Goal: Book appointment/travel/reservation

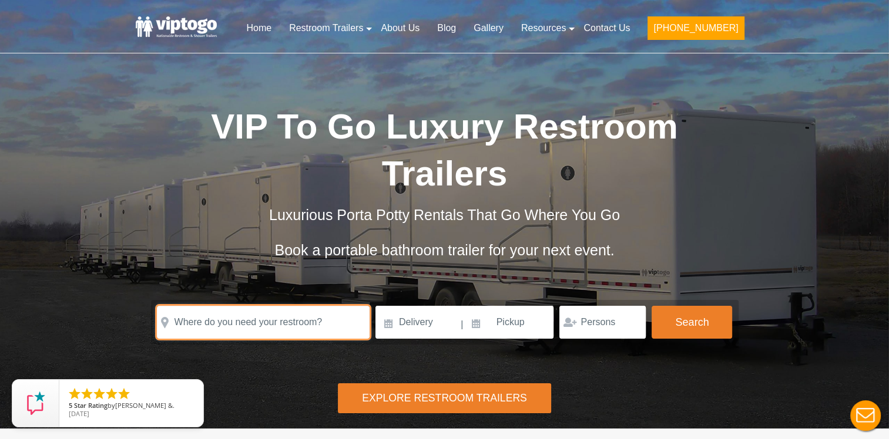
click at [239, 306] on input "text" at bounding box center [263, 322] width 213 height 33
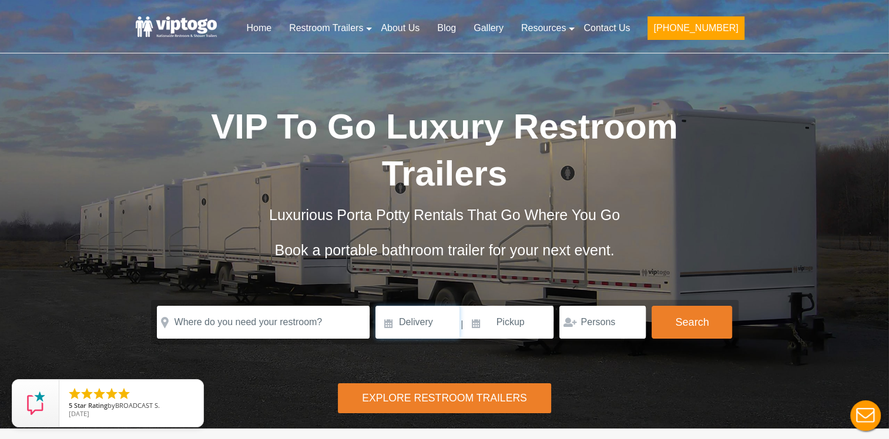
click at [420, 306] on input at bounding box center [417, 322] width 84 height 33
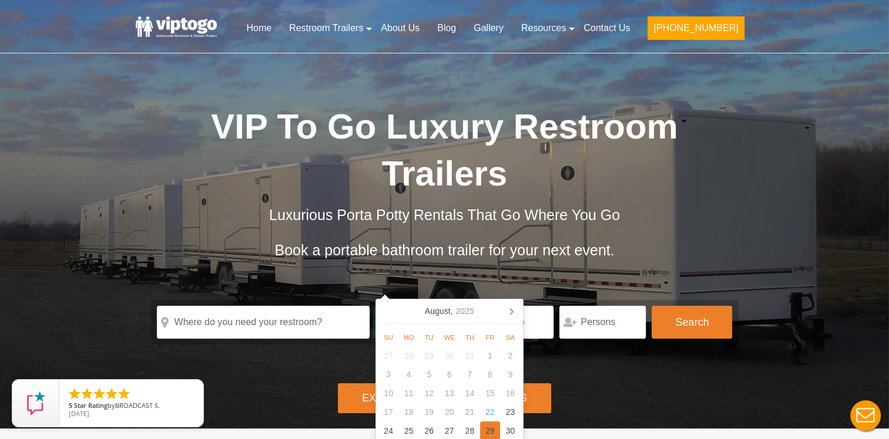
click at [489, 436] on div "29" at bounding box center [490, 431] width 21 height 19
type input "08/29/2025"
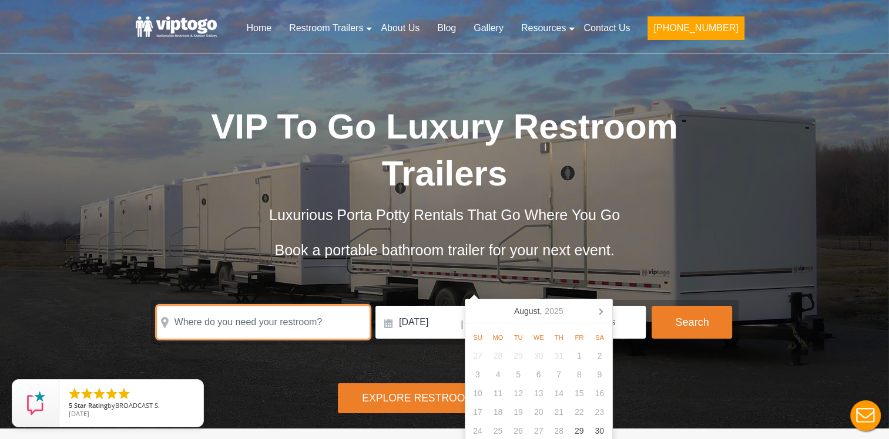
click at [260, 306] on input "text" at bounding box center [263, 322] width 213 height 33
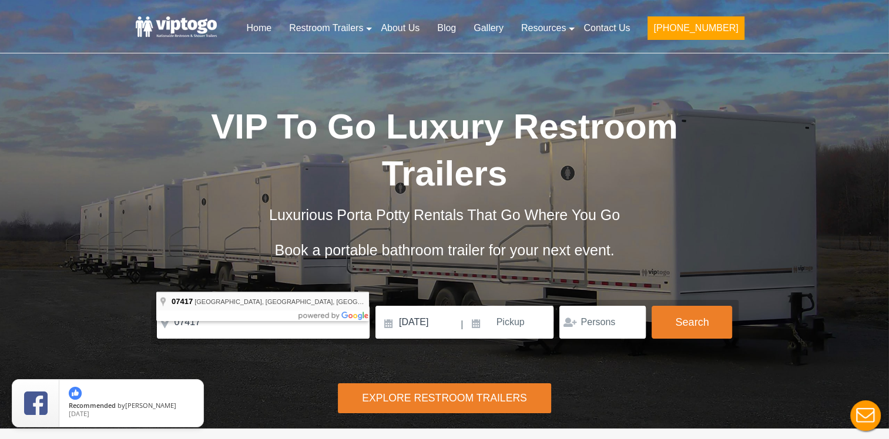
type input "[GEOGRAPHIC_DATA], [GEOGRAPHIC_DATA]"
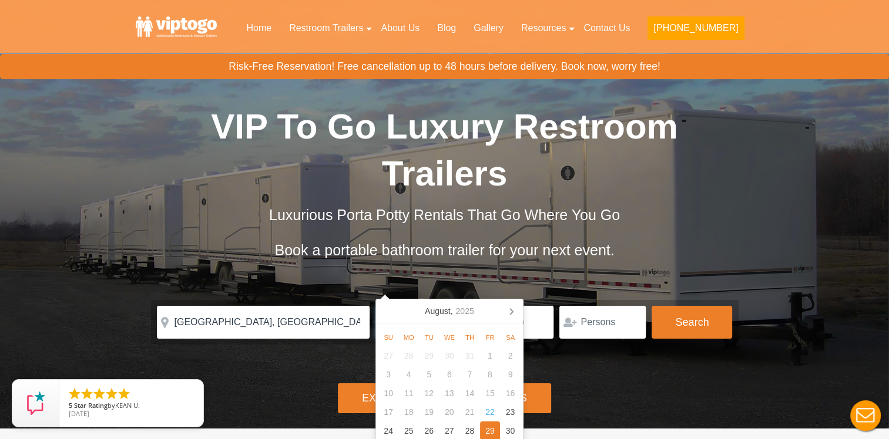
scroll to position [59, 0]
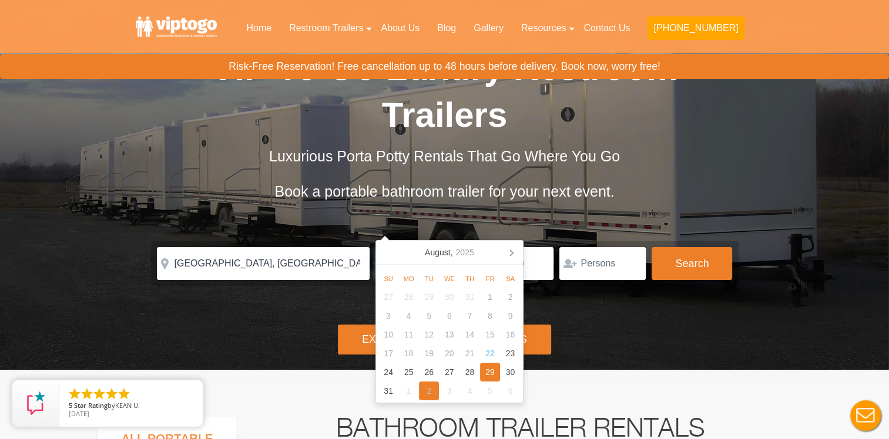
click at [428, 394] on div "2" at bounding box center [429, 391] width 21 height 19
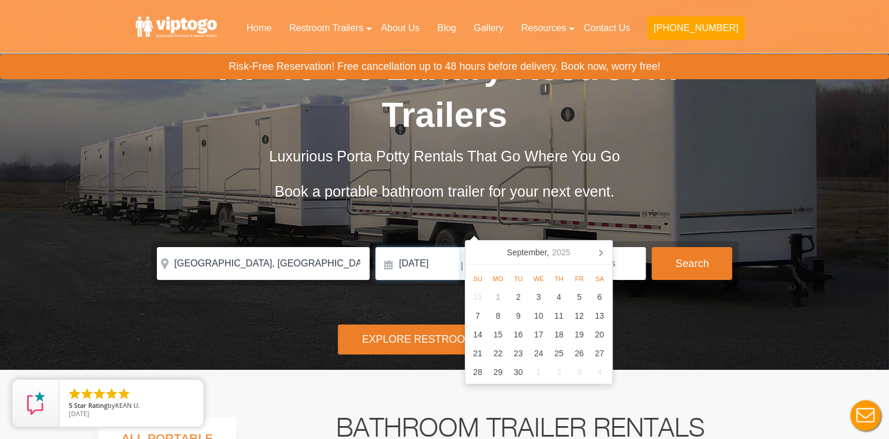
click at [415, 247] on input "09/02/2025" at bounding box center [417, 263] width 84 height 33
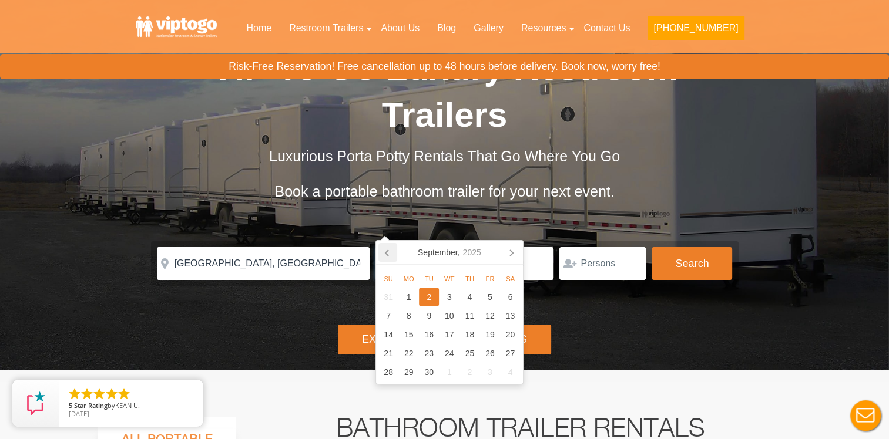
click at [388, 256] on icon at bounding box center [387, 252] width 19 height 19
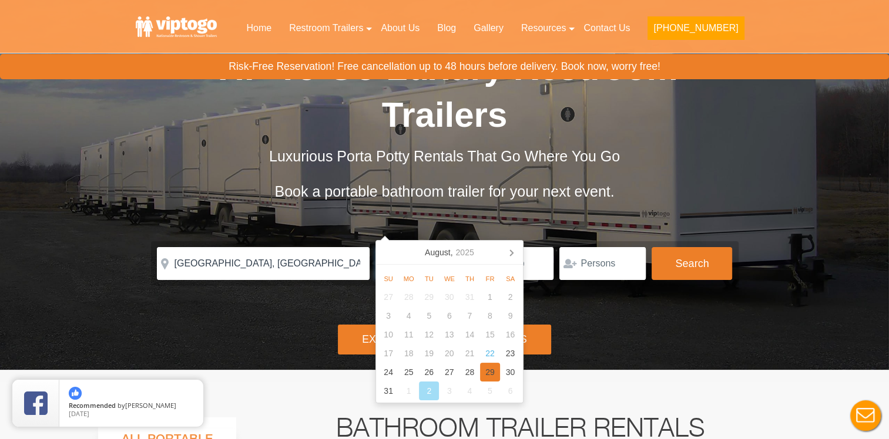
click at [490, 370] on div "29" at bounding box center [490, 372] width 21 height 19
type input "08/29/2025"
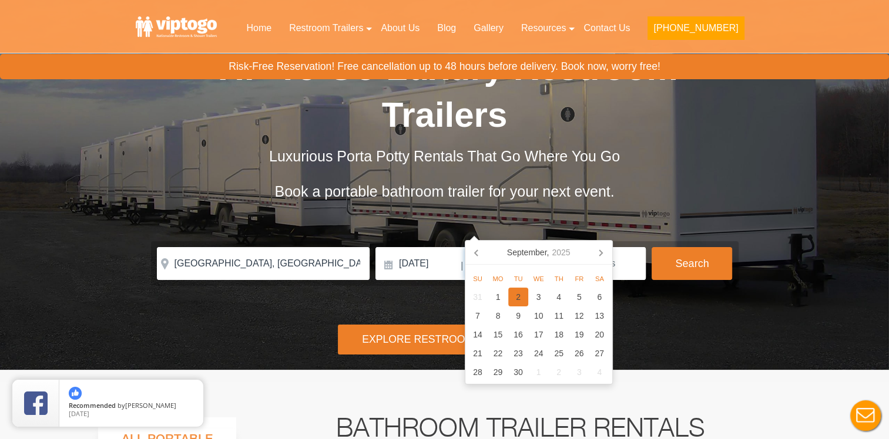
click at [523, 299] on div "2" at bounding box center [518, 297] width 21 height 19
type input "09/02/2025"
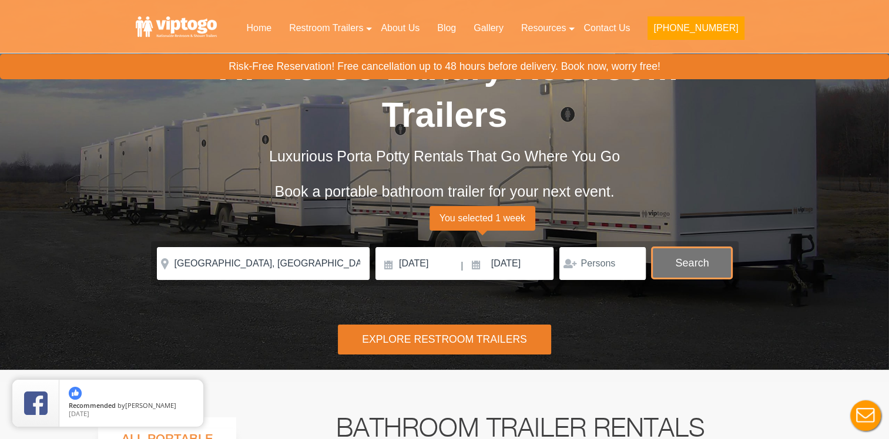
click at [688, 247] on button "Search" at bounding box center [691, 263] width 80 height 32
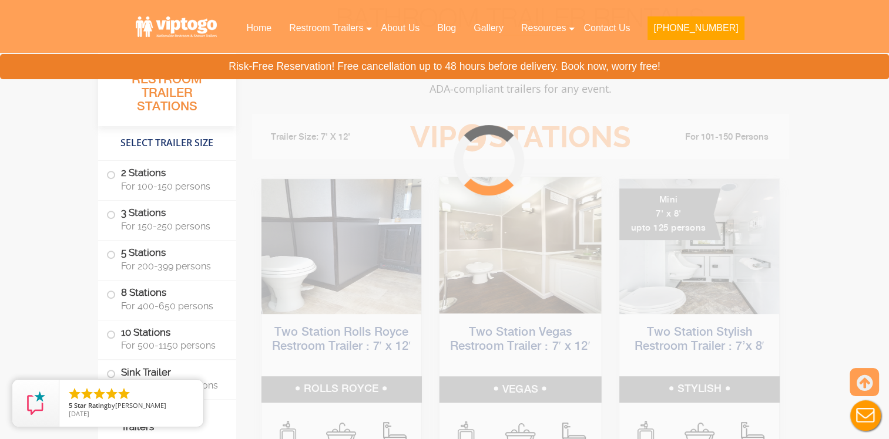
scroll to position [476, 0]
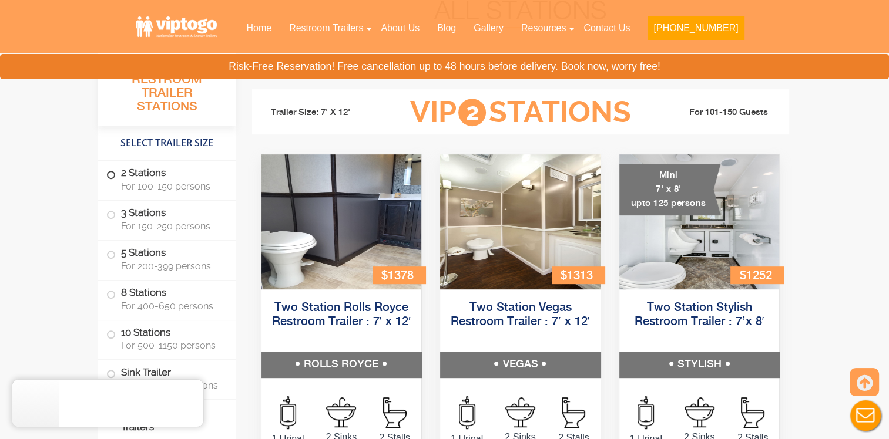
click at [109, 176] on span at bounding box center [111, 175] width 5 height 5
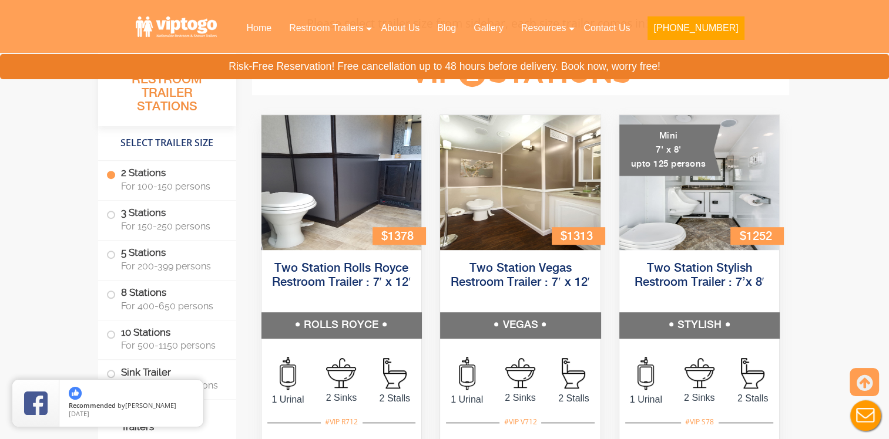
scroll to position [518, 0]
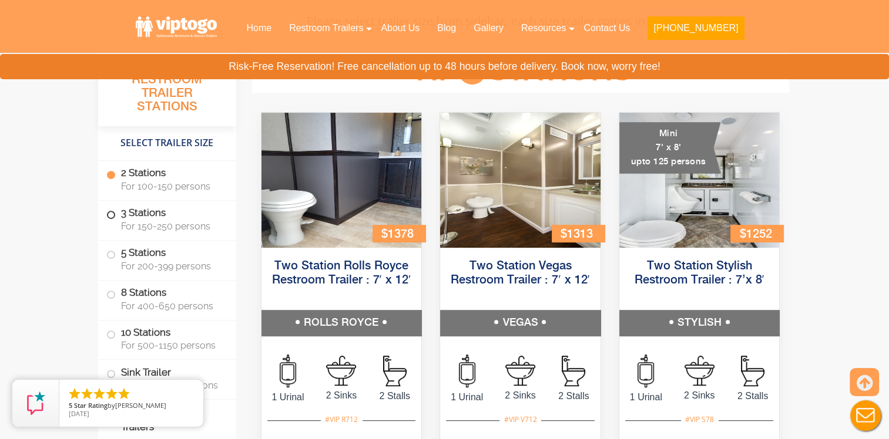
click at [193, 231] on label "3 Stations For 150-250 persons" at bounding box center [167, 219] width 122 height 36
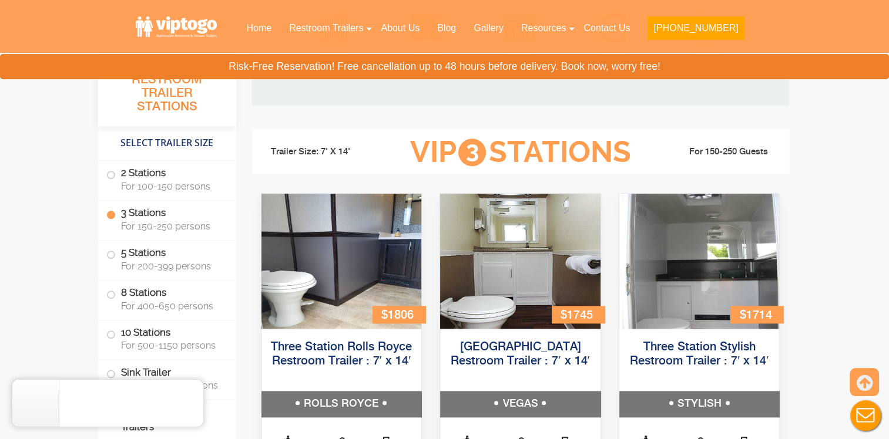
scroll to position [1293, 0]
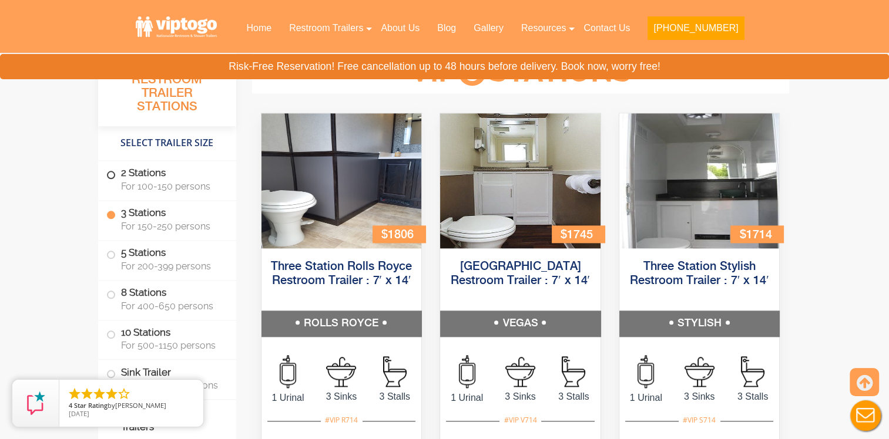
click at [179, 189] on span "For 100-150 persons" at bounding box center [171, 186] width 101 height 11
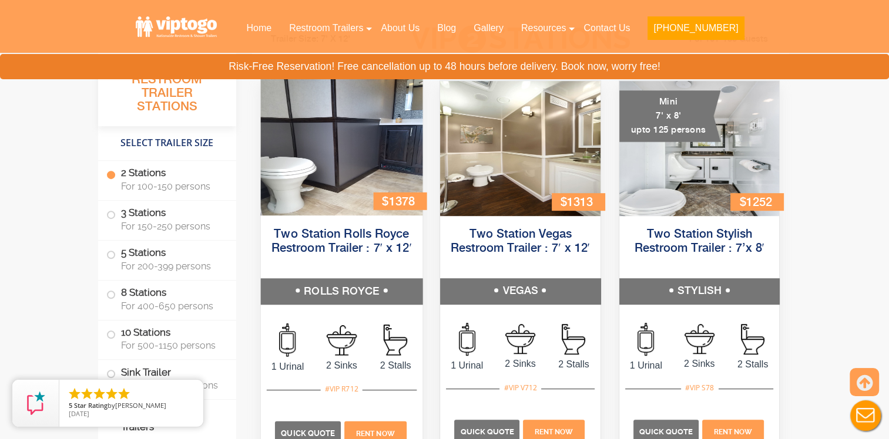
scroll to position [577, 0]
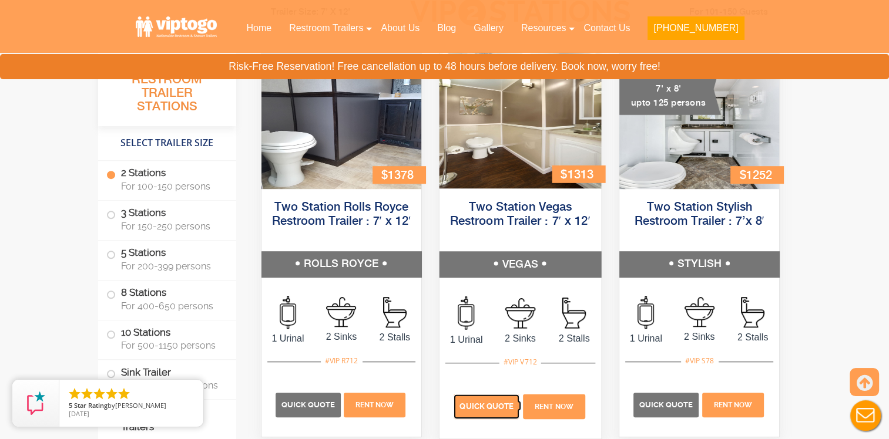
click at [479, 404] on span "Quick Quote" at bounding box center [486, 406] width 54 height 9
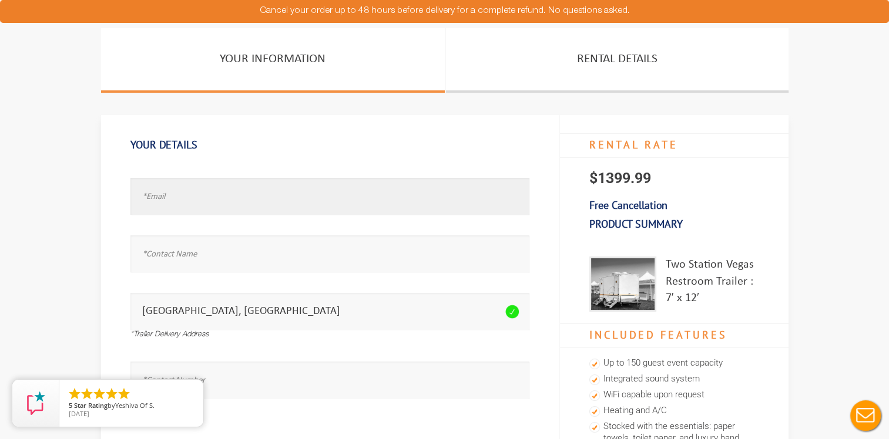
click at [192, 197] on input "text" at bounding box center [329, 196] width 399 height 37
type input "[EMAIL_ADDRESS][DOMAIN_NAME]"
click at [210, 254] on input "text" at bounding box center [329, 253] width 399 height 37
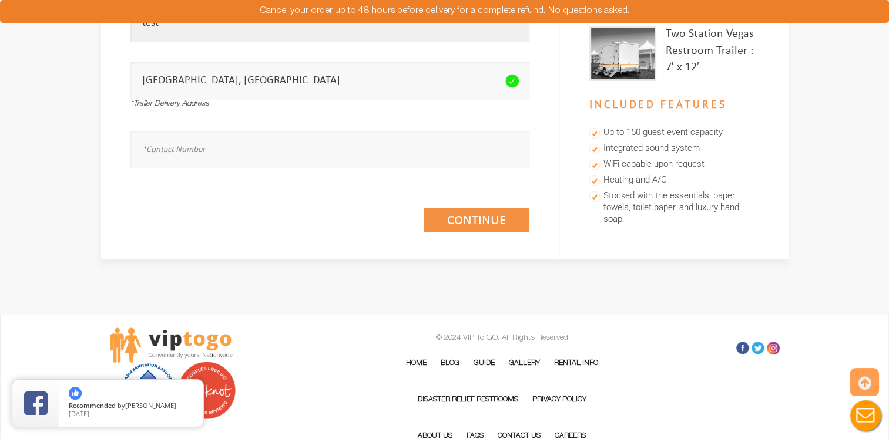
scroll to position [235, 0]
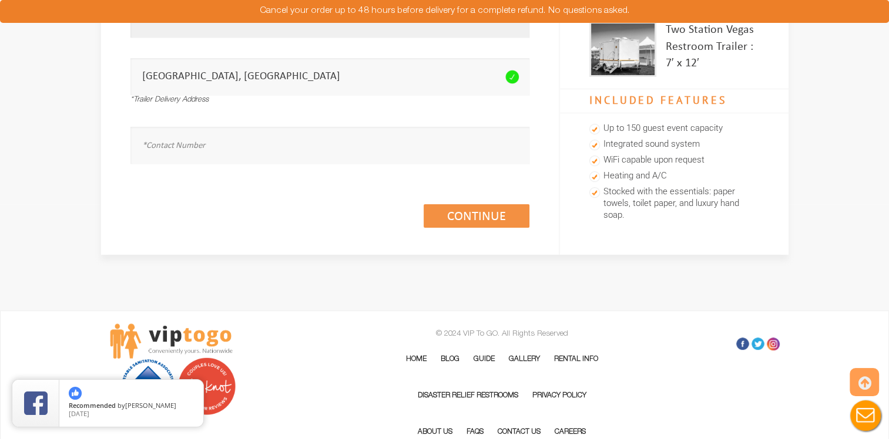
type input "test"
click at [249, 153] on input "text" at bounding box center [329, 145] width 399 height 37
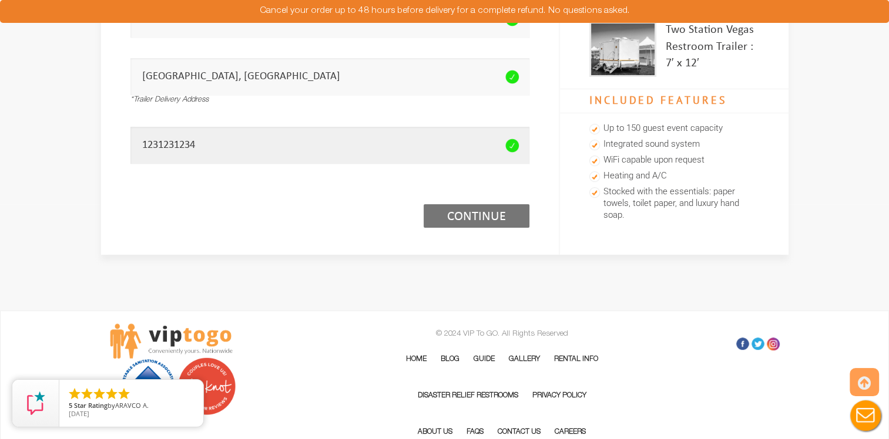
type input "1231231234"
click at [479, 215] on link "Continue (1/3)" at bounding box center [476, 215] width 106 height 23
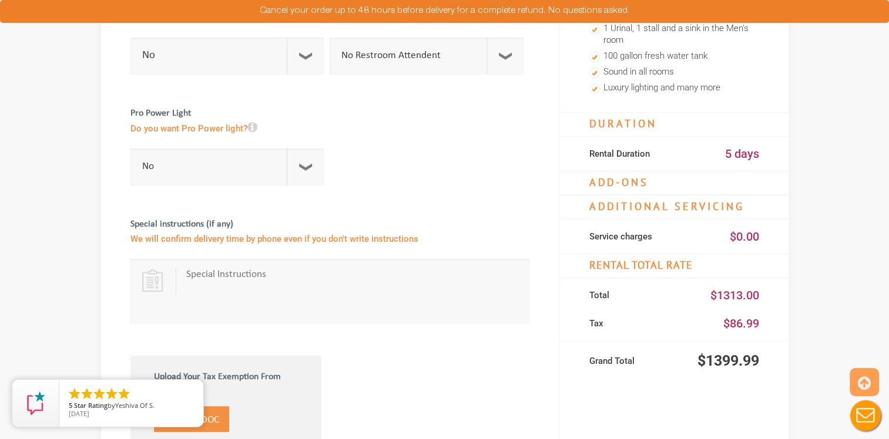
scroll to position [411, 0]
